Goal: Task Accomplishment & Management: Use online tool/utility

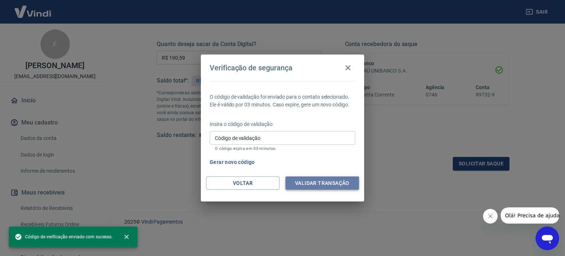
click at [313, 184] on button "Validar transação" at bounding box center [322, 183] width 74 height 14
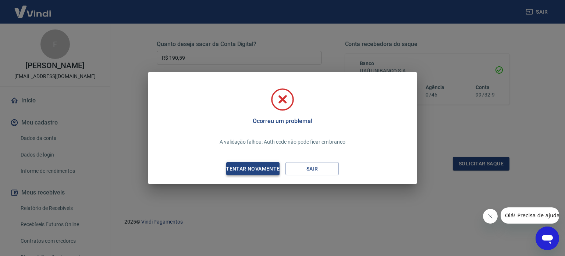
click at [269, 169] on div "Tentar novamente" at bounding box center [252, 168] width 71 height 9
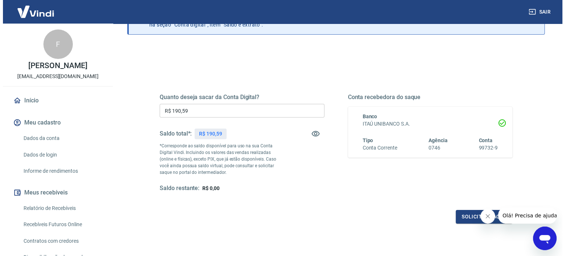
scroll to position [71, 0]
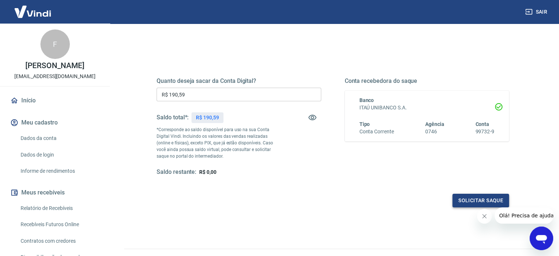
click at [475, 203] on button "Solicitar saque" at bounding box center [481, 200] width 57 height 14
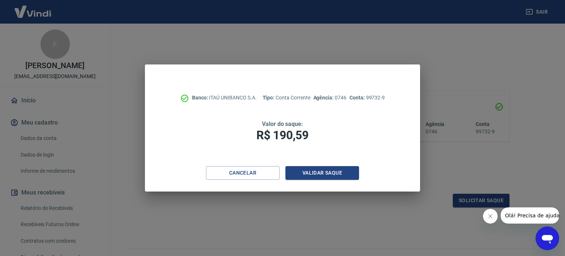
click at [309, 181] on div "Cancelar Validar saque" at bounding box center [282, 178] width 275 height 25
click at [317, 174] on button "Validar saque" at bounding box center [322, 173] width 74 height 14
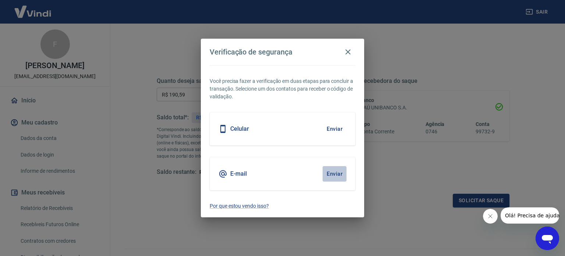
click at [340, 173] on button "Enviar" at bounding box center [335, 173] width 24 height 15
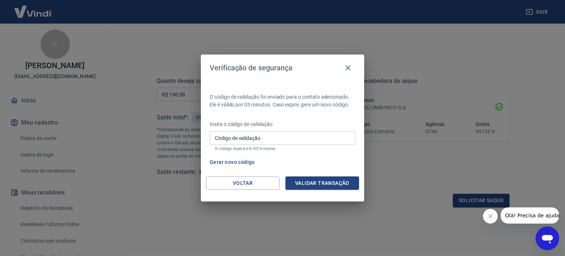
click at [287, 141] on input "Código de validação" at bounding box center [283, 138] width 146 height 14
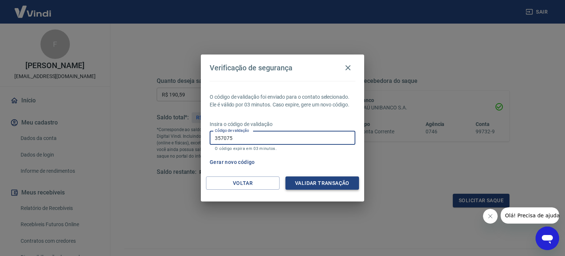
type input "357075"
click at [328, 186] on button "Validar transação" at bounding box center [322, 183] width 74 height 14
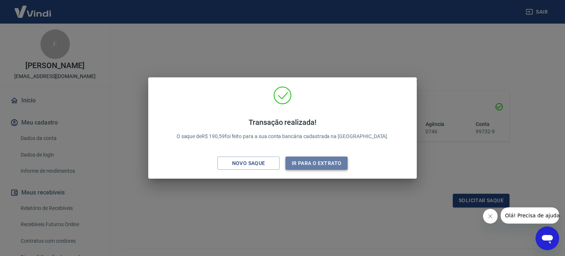
click at [333, 163] on button "Ir para o extrato" at bounding box center [316, 163] width 62 height 14
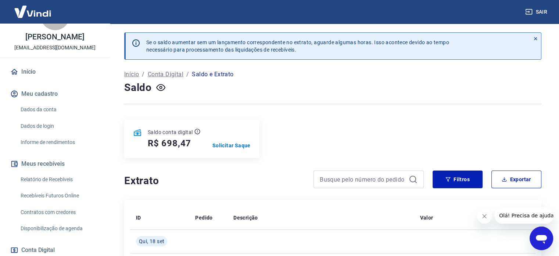
scroll to position [37, 0]
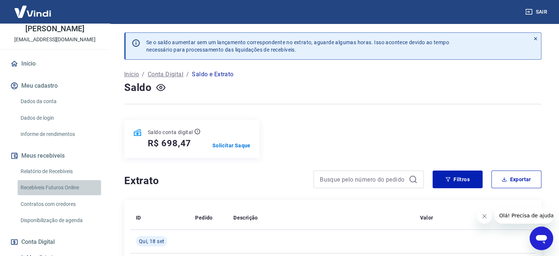
click at [71, 195] on link "Recebíveis Futuros Online" at bounding box center [59, 187] width 83 height 15
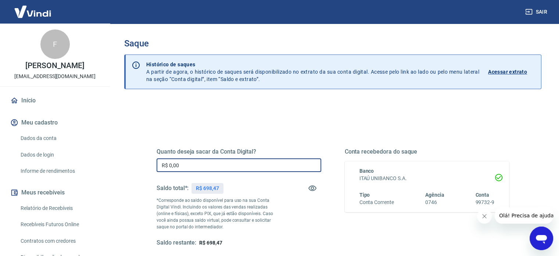
click at [248, 170] on input "R$ 0,00" at bounding box center [239, 165] width 165 height 14
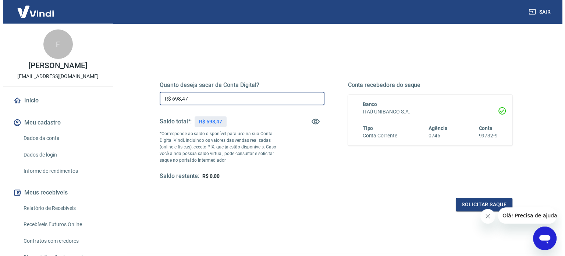
scroll to position [107, 0]
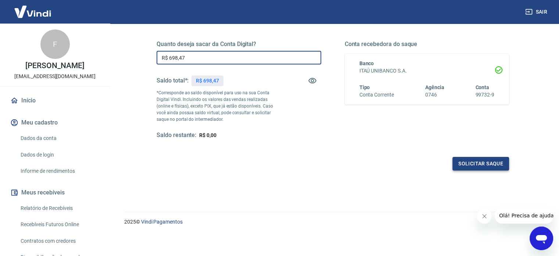
type input "R$ 698,47"
click at [479, 160] on button "Solicitar saque" at bounding box center [481, 164] width 57 height 14
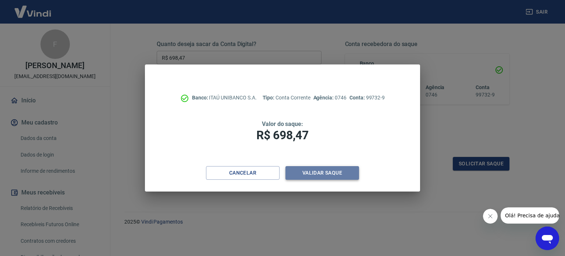
click at [334, 174] on button "Validar saque" at bounding box center [322, 173] width 74 height 14
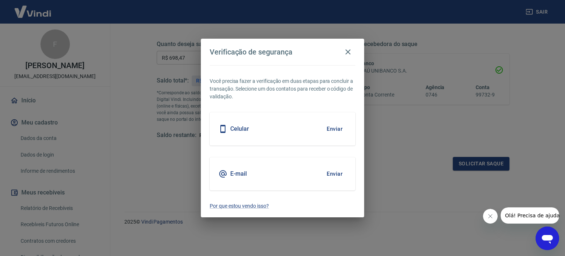
click at [336, 169] on button "Enviar" at bounding box center [335, 173] width 24 height 15
click at [333, 175] on button "Enviar" at bounding box center [335, 173] width 24 height 15
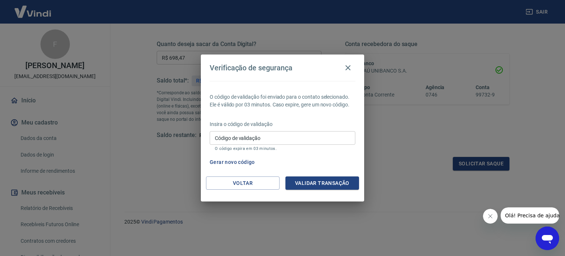
click at [266, 142] on input "Código de validação" at bounding box center [283, 138] width 146 height 14
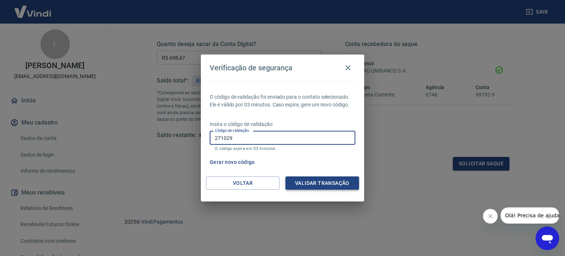
type input "271029"
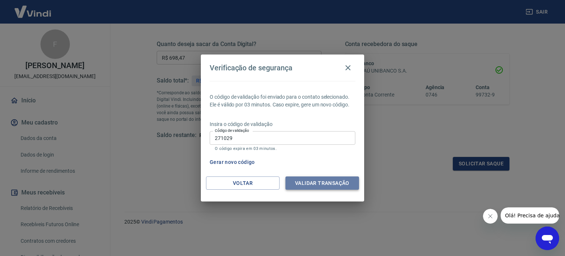
click at [343, 181] on button "Validar transação" at bounding box center [322, 183] width 74 height 14
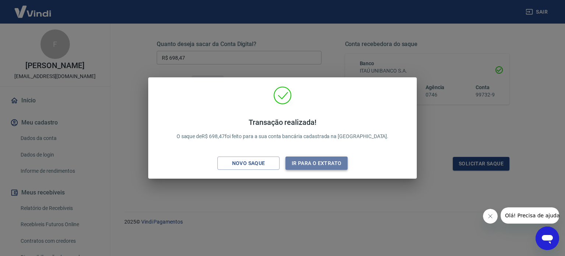
click at [300, 162] on button "Ir para o extrato" at bounding box center [316, 163] width 62 height 14
